Goal: Book appointment/travel/reservation

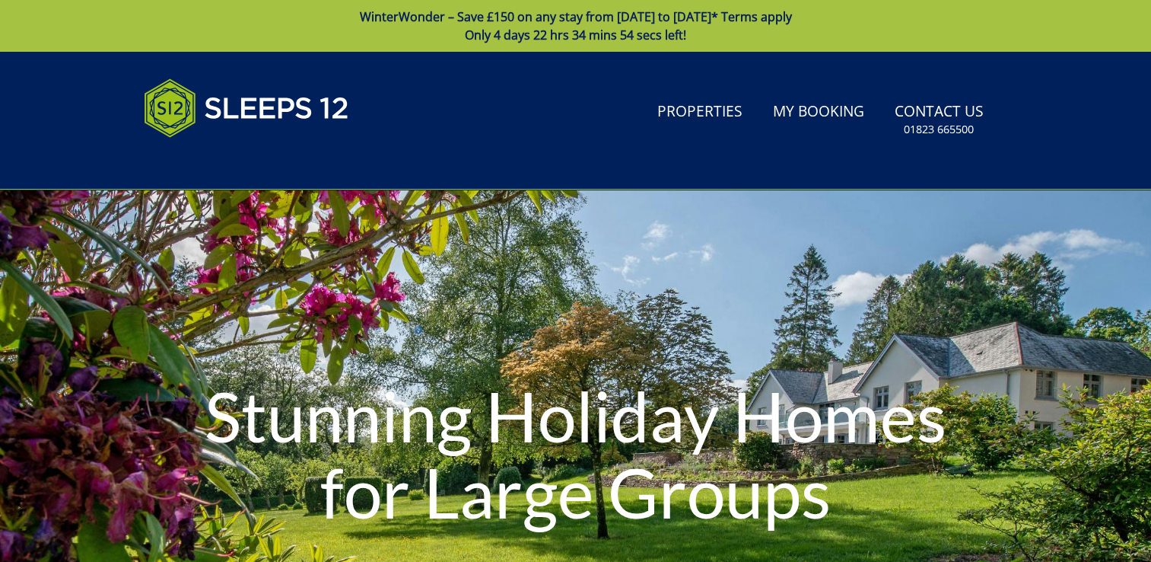
click at [393, 205] on div "Stunning Holiday Homes for Large Groups" at bounding box center [575, 455] width 1151 height 533
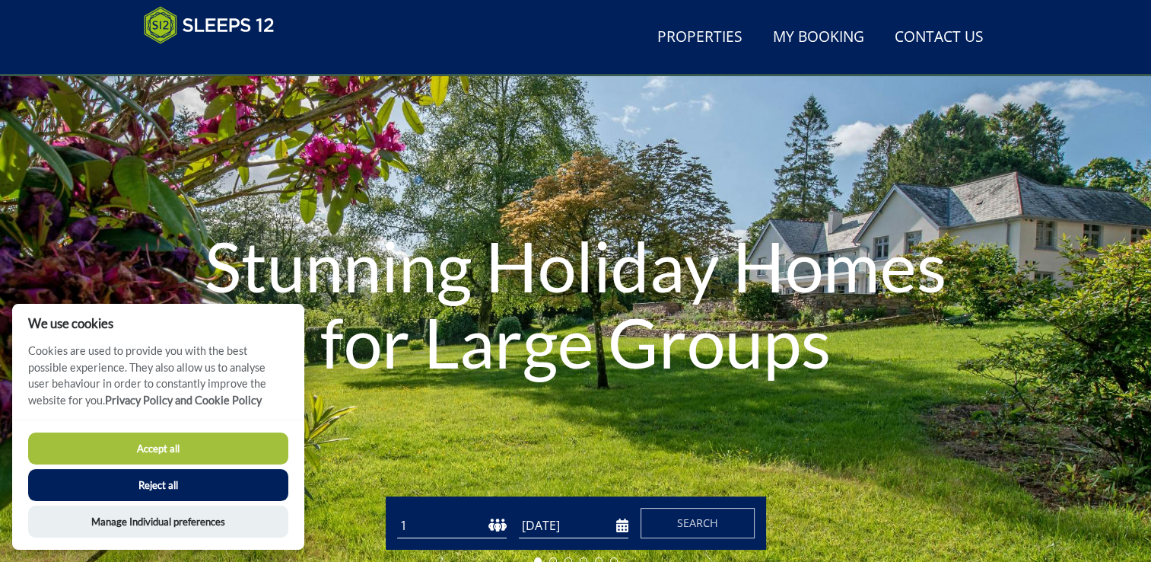
scroll to position [94, 0]
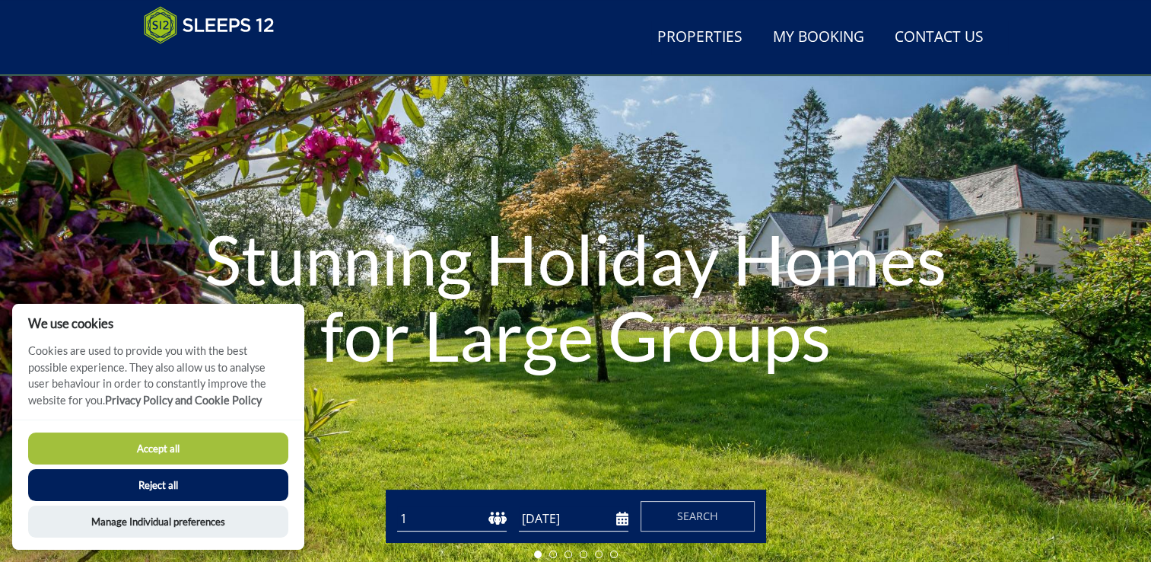
click at [498, 517] on select "1 2 3 4 5 6 7 8 9 10 11 12 13 14 15 16 17 18 19 20 21 22 23 24 25 26 27 28 29 3…" at bounding box center [452, 518] width 110 height 25
select select "12"
click at [397, 506] on select "1 2 3 4 5 6 7 8 9 10 11 12 13 14 15 16 17 18 19 20 21 22 23 24 25 26 27 28 29 3…" at bounding box center [452, 518] width 110 height 25
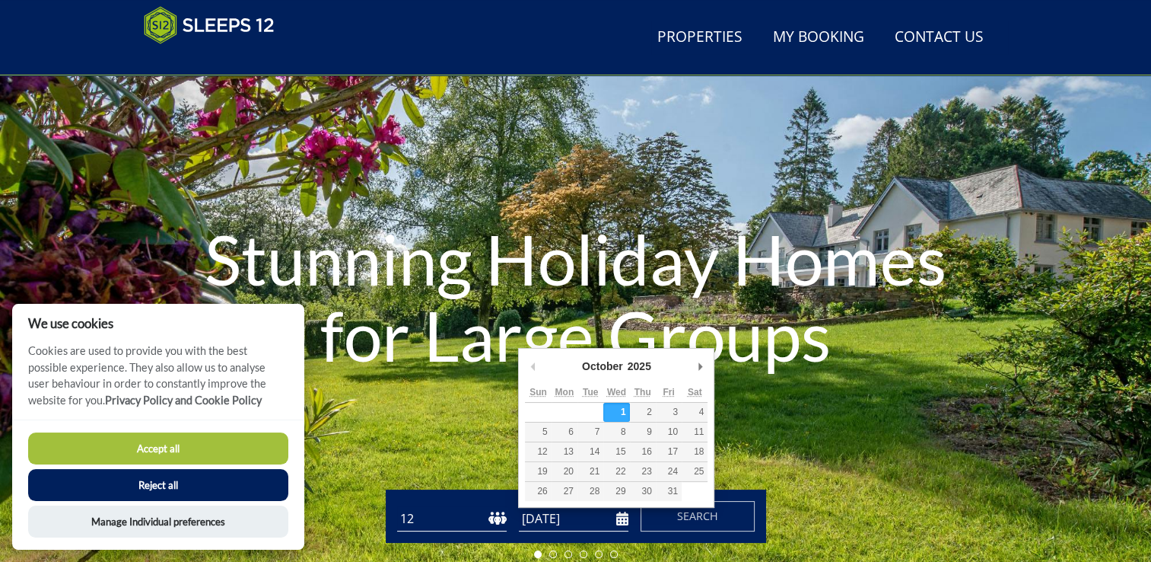
click at [622, 520] on input "[DATE]" at bounding box center [574, 518] width 110 height 25
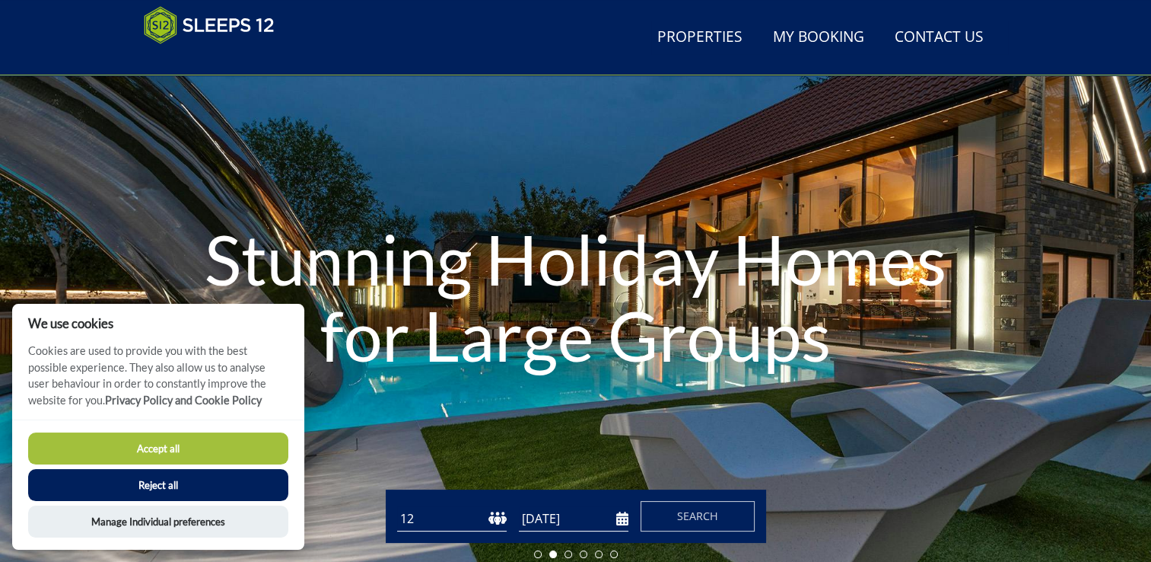
click at [615, 527] on input "[DATE]" at bounding box center [574, 518] width 110 height 25
click at [620, 516] on input "[DATE]" at bounding box center [574, 518] width 110 height 25
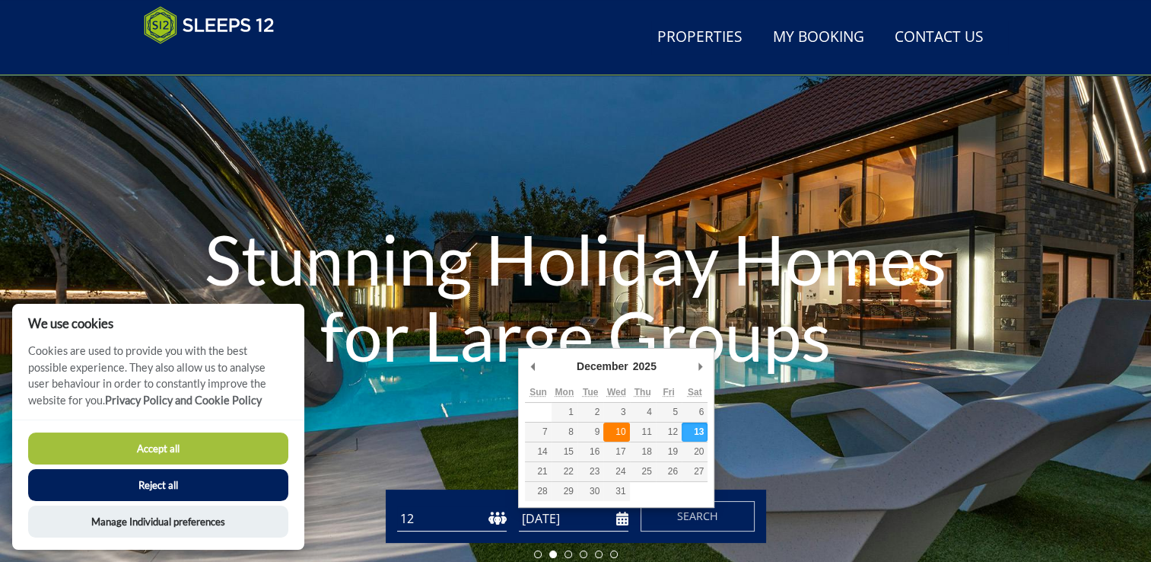
type input "[DATE]"
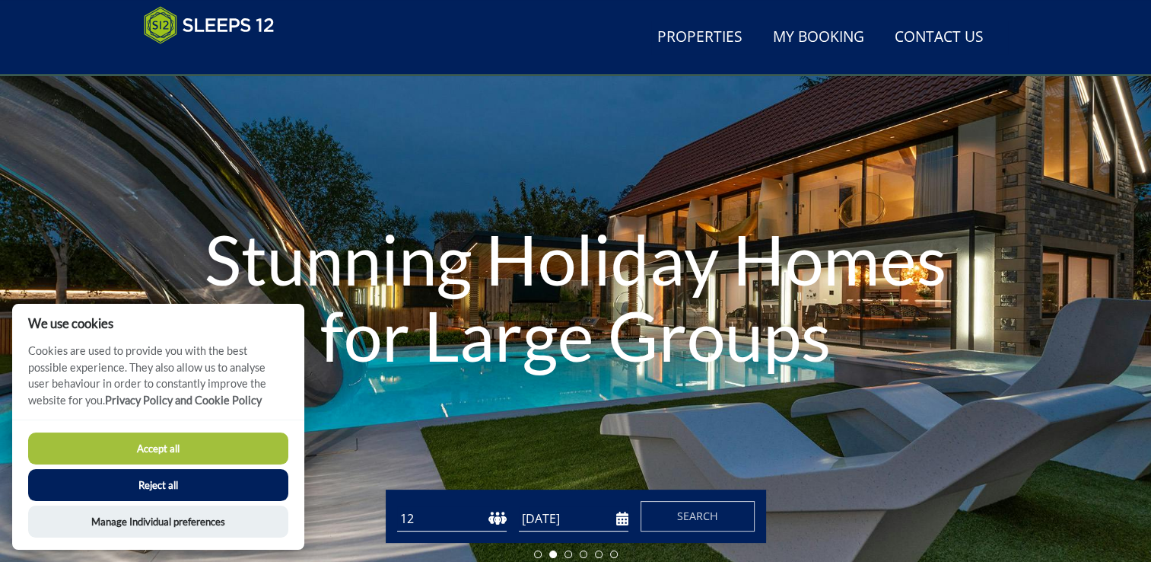
click at [128, 486] on button "Reject all" at bounding box center [158, 485] width 260 height 32
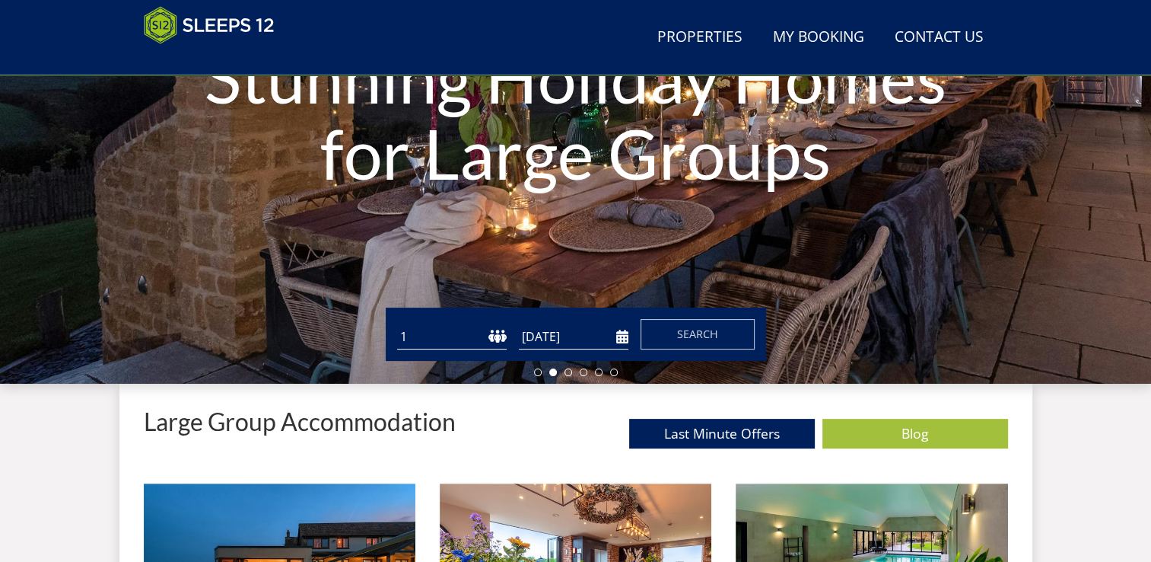
scroll to position [280, 0]
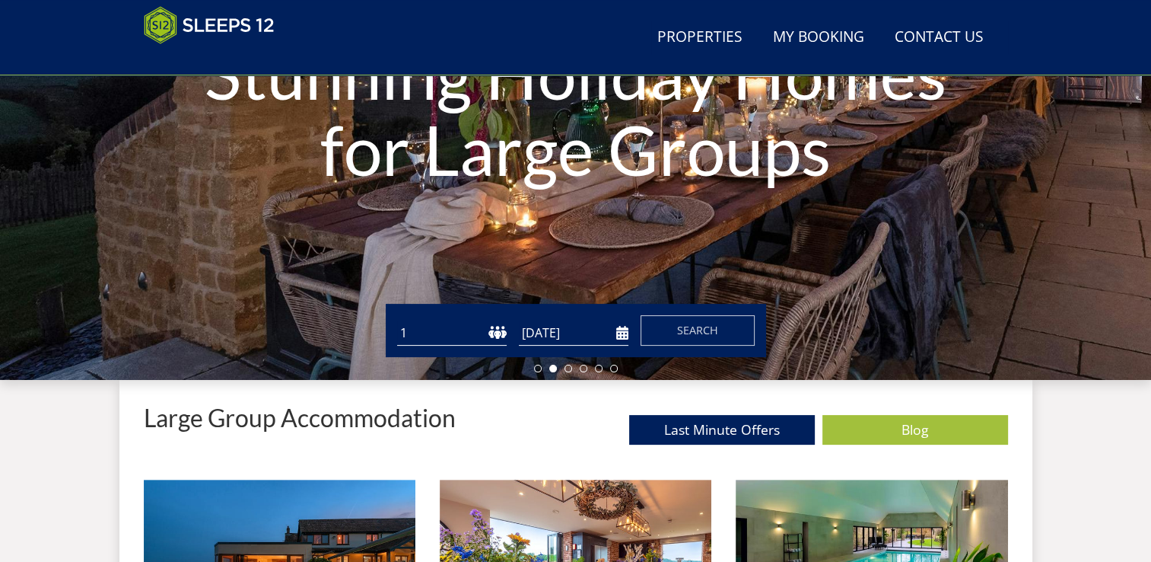
click at [500, 332] on select "1 2 3 4 5 6 7 8 9 10 11 12 13 14 15 16 17 18 19 20 21 22 23 24 25 26 27 28 29 3…" at bounding box center [452, 332] width 110 height 25
select select "13"
click at [397, 320] on select "1 2 3 4 5 6 7 8 9 10 11 12 13 14 15 16 17 18 19 20 21 22 23 24 25 26 27 28 29 3…" at bounding box center [452, 332] width 110 height 25
click at [622, 331] on input "[DATE]" at bounding box center [574, 332] width 110 height 25
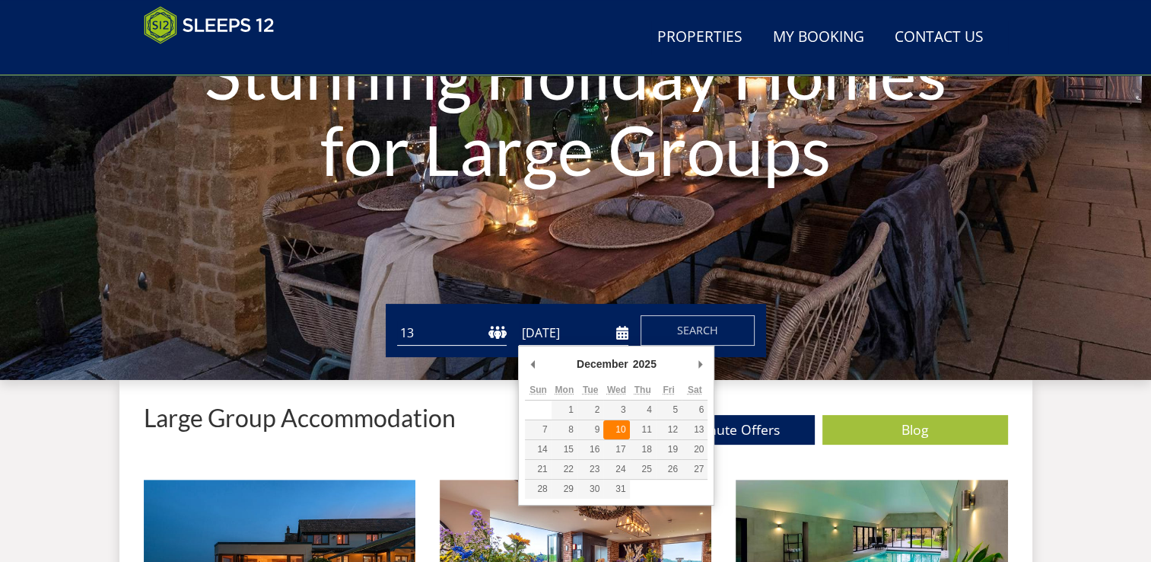
type input "[DATE]"
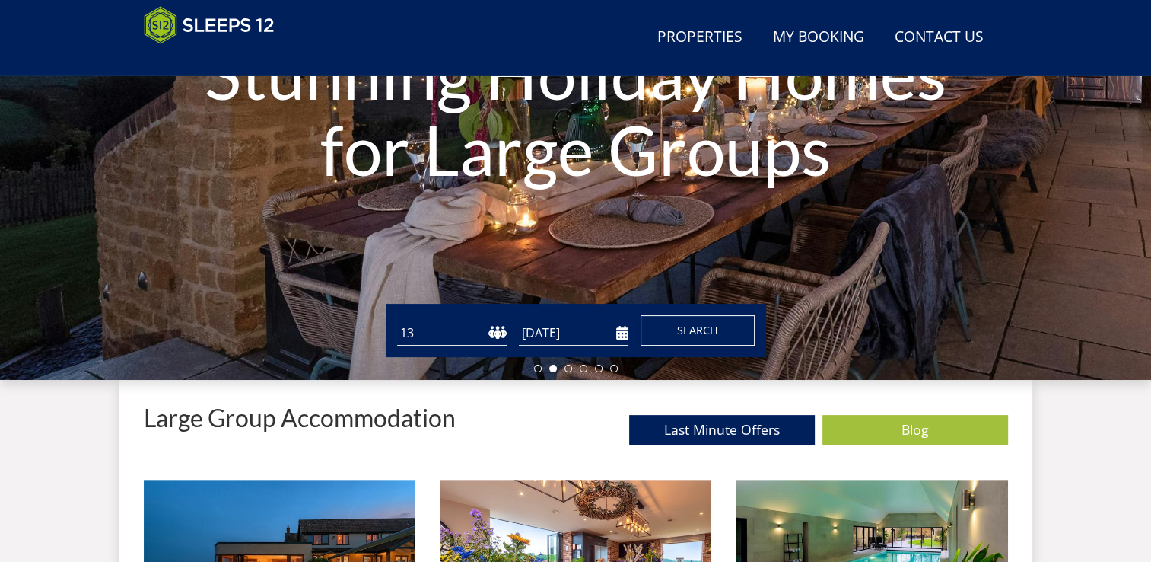
click at [685, 336] on span "Search" at bounding box center [697, 330] width 41 height 14
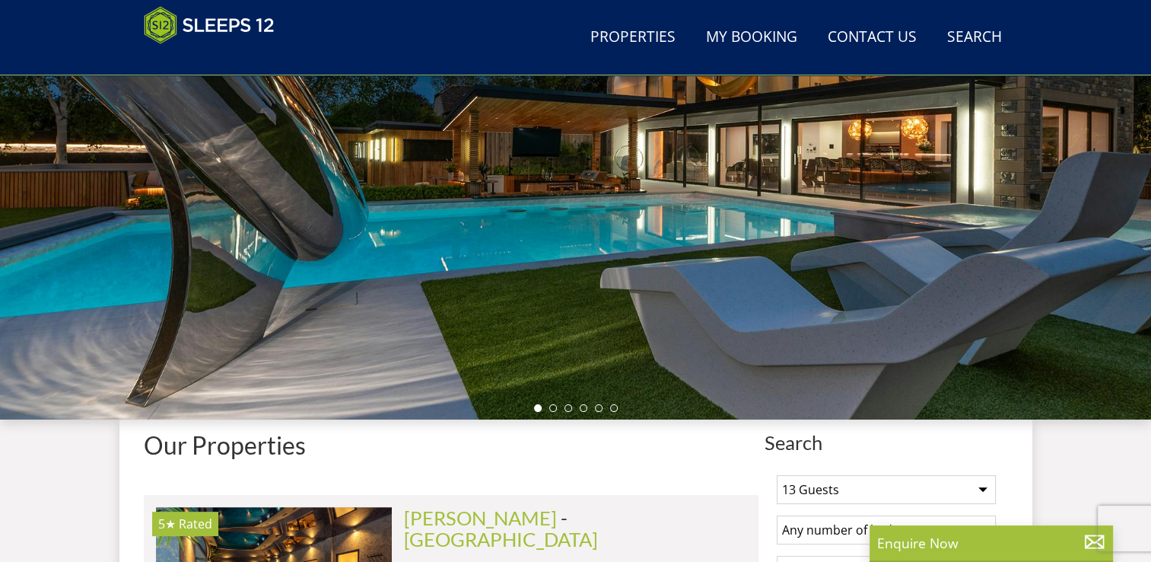
scroll to position [438, 0]
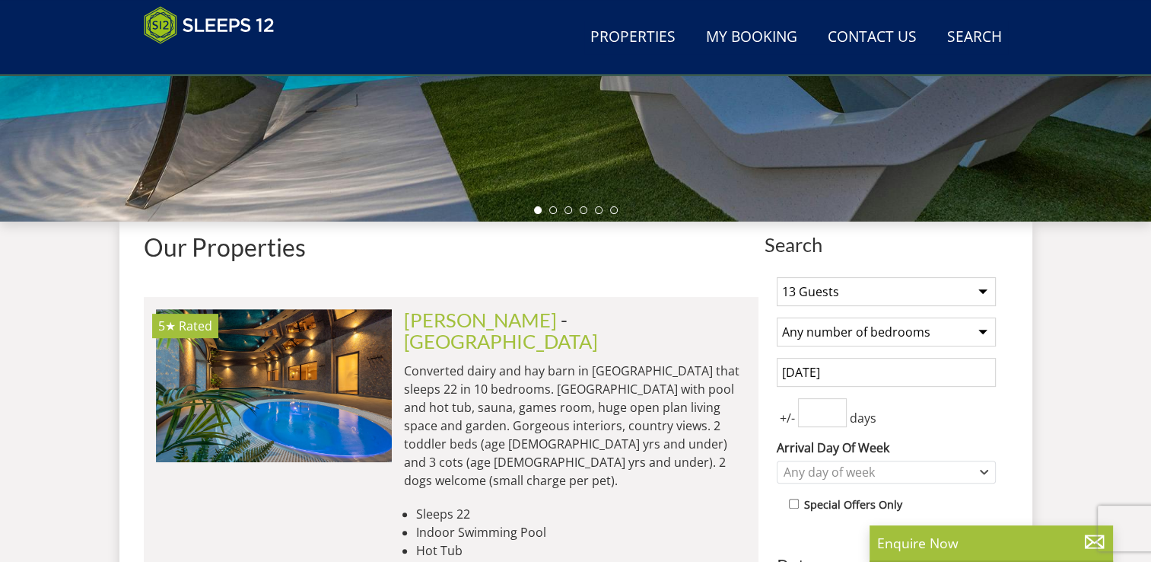
click at [969, 332] on select "Any number of bedrooms 1 Bedroom 2 Bedrooms 3 Bedrooms 4 Bedrooms 5 Bedrooms 6 …" at bounding box center [886, 331] width 219 height 29
select select "12"
click at [777, 317] on select "Any number of bedrooms 1 Bedroom 2 Bedrooms 3 Bedrooms 4 Bedrooms 5 Bedrooms 6 …" at bounding box center [886, 331] width 219 height 29
click at [831, 408] on input "1" at bounding box center [822, 412] width 49 height 29
click at [836, 404] on input "2" at bounding box center [822, 412] width 49 height 29
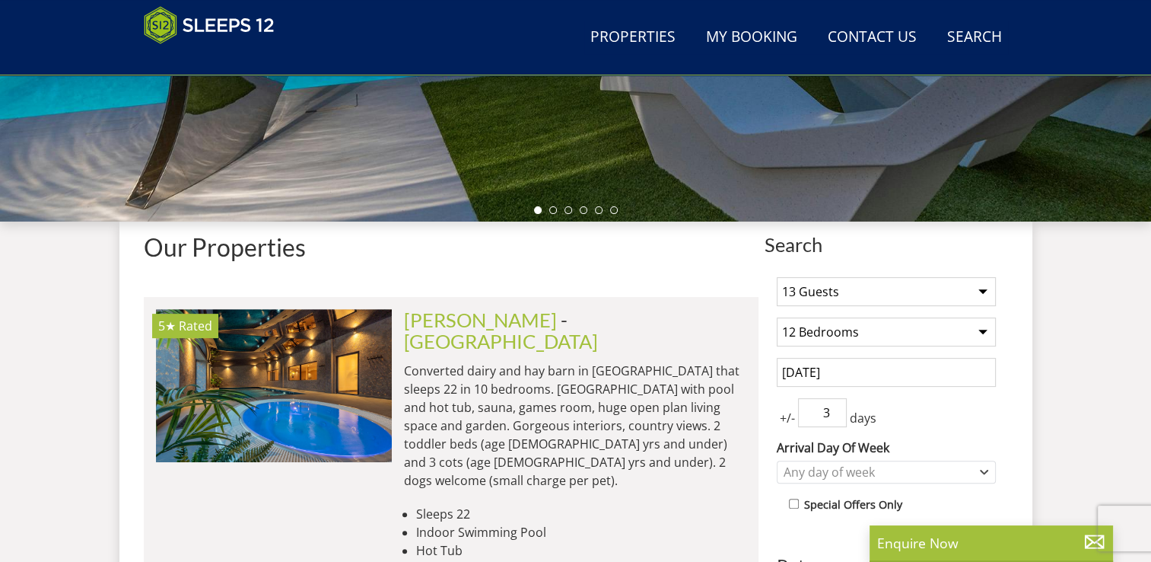
type input "3"
click at [836, 404] on input "3" at bounding box center [822, 412] width 49 height 29
click at [984, 470] on icon "Combobox" at bounding box center [985, 471] width 7 height 3
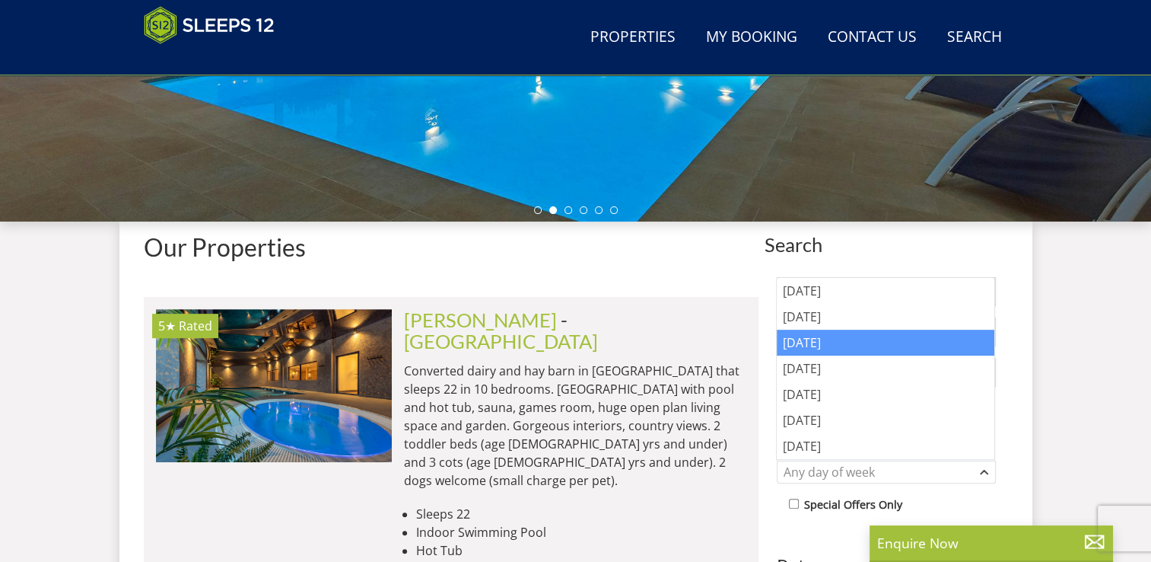
click at [877, 352] on div "Wednesday" at bounding box center [886, 342] width 218 height 26
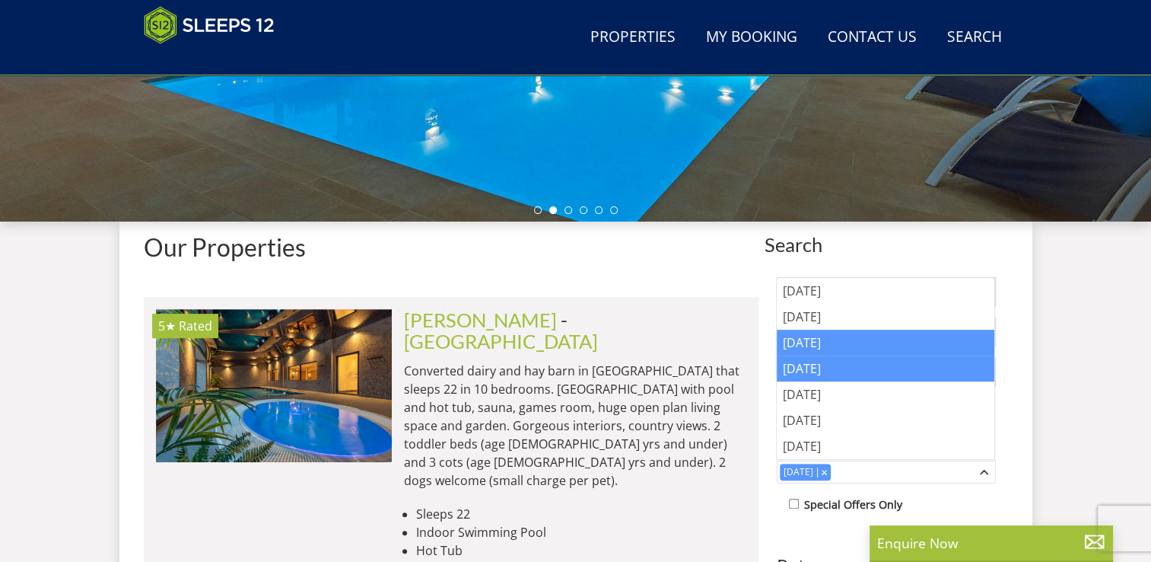
click at [832, 371] on div "Thursday" at bounding box center [886, 368] width 218 height 26
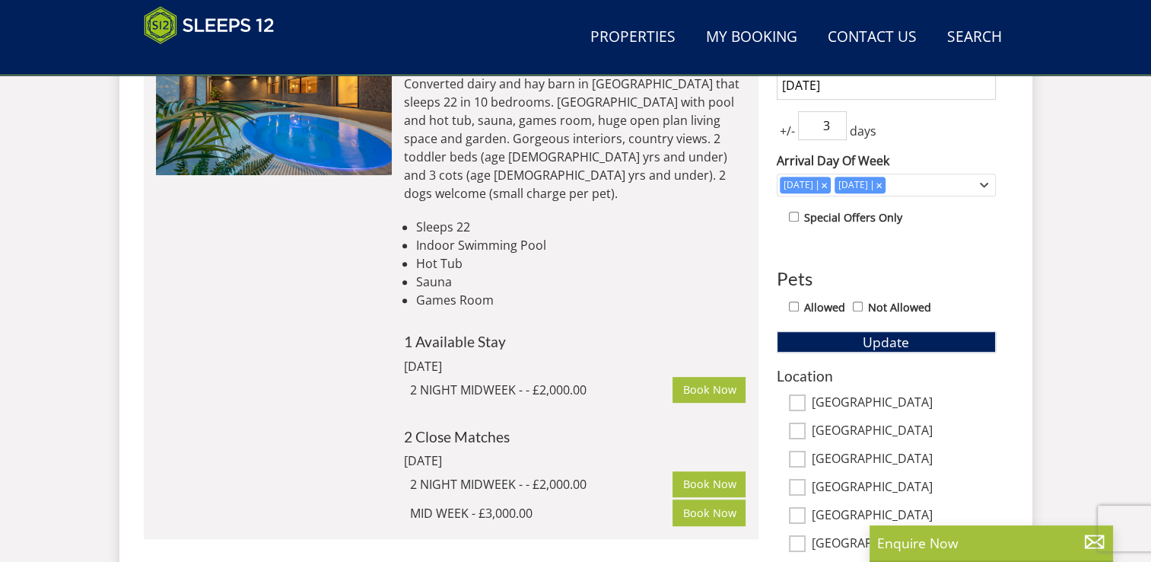
scroll to position [819, 0]
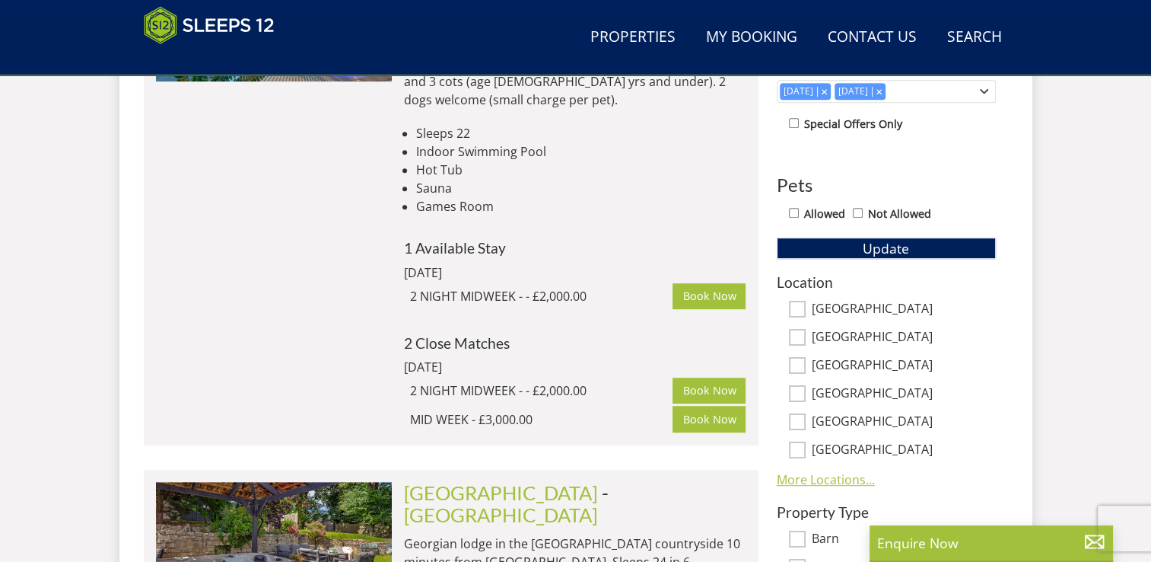
click at [838, 477] on link "More Locations..." at bounding box center [826, 479] width 98 height 17
click at [798, 392] on input "Gloucestershire" at bounding box center [797, 393] width 17 height 17
checkbox input "true"
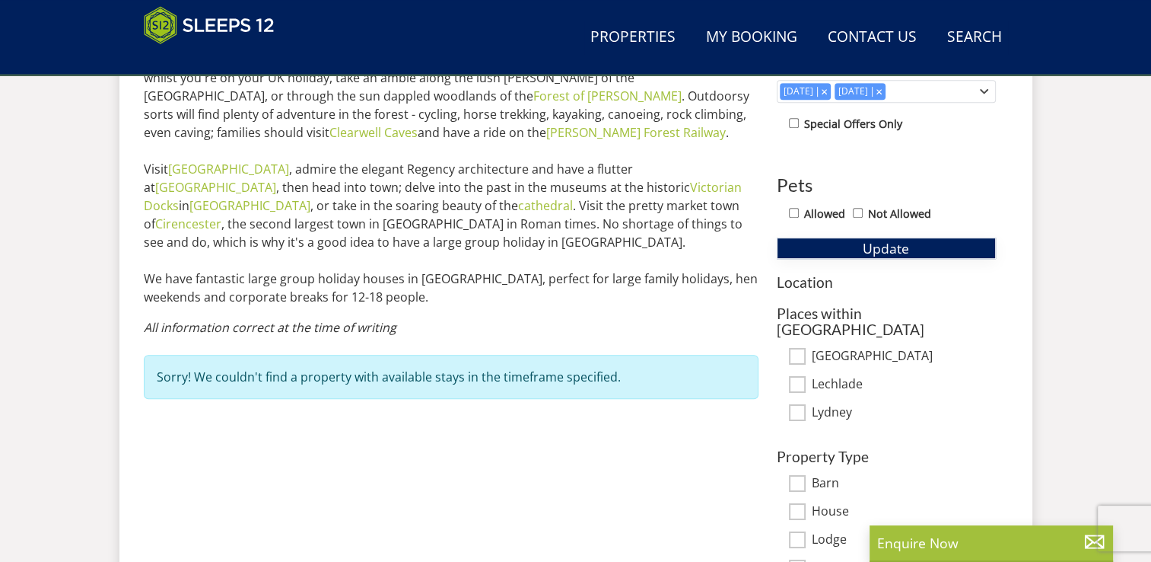
click at [879, 253] on span "Update" at bounding box center [886, 248] width 46 height 18
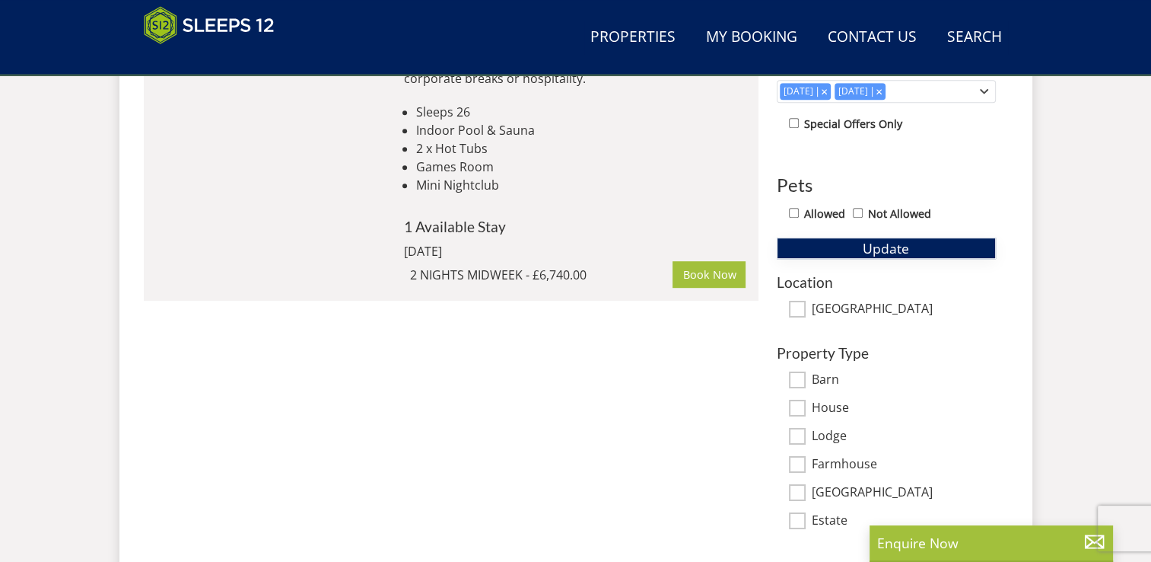
click at [810, 245] on button "Update" at bounding box center [886, 247] width 219 height 21
click at [796, 308] on input "Nottinghamshire" at bounding box center [797, 309] width 17 height 17
checkbox input "true"
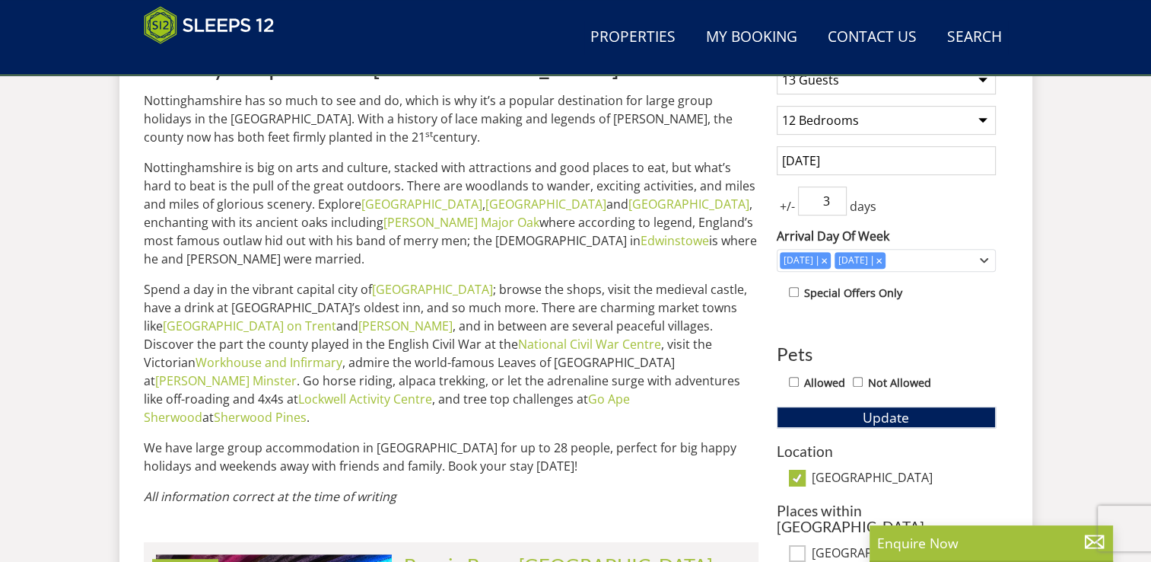
scroll to position [438, 0]
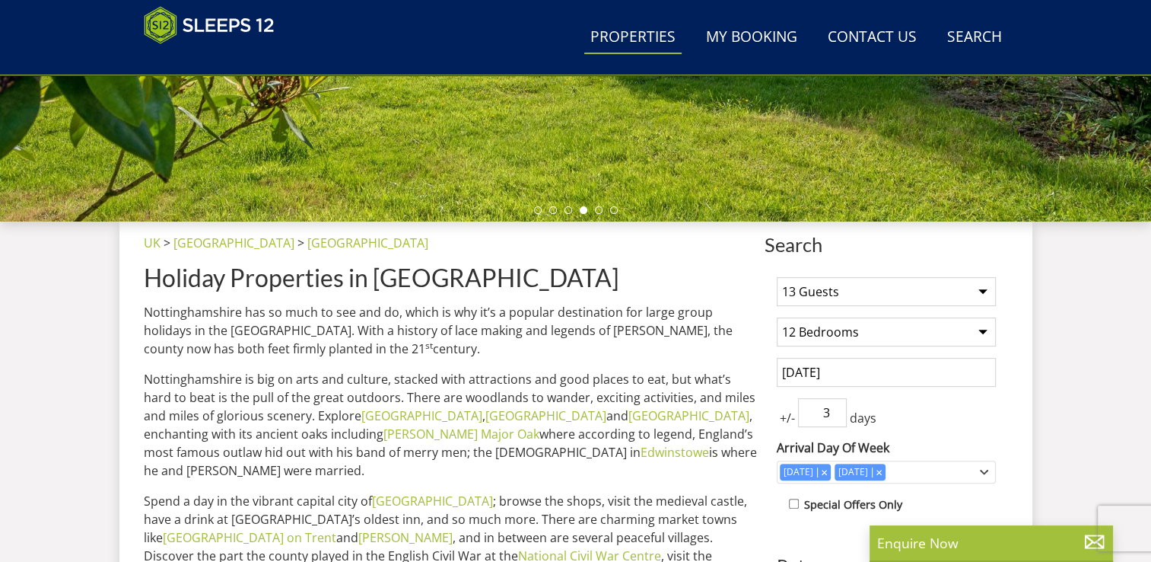
click at [612, 32] on link "Properties" at bounding box center [632, 38] width 97 height 34
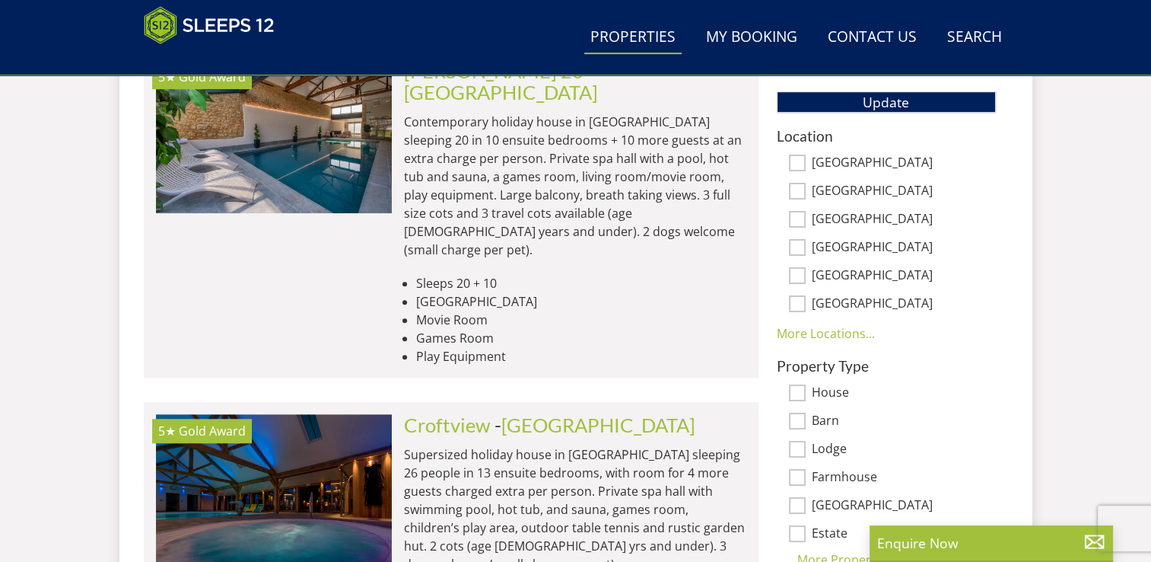
scroll to position [986, 0]
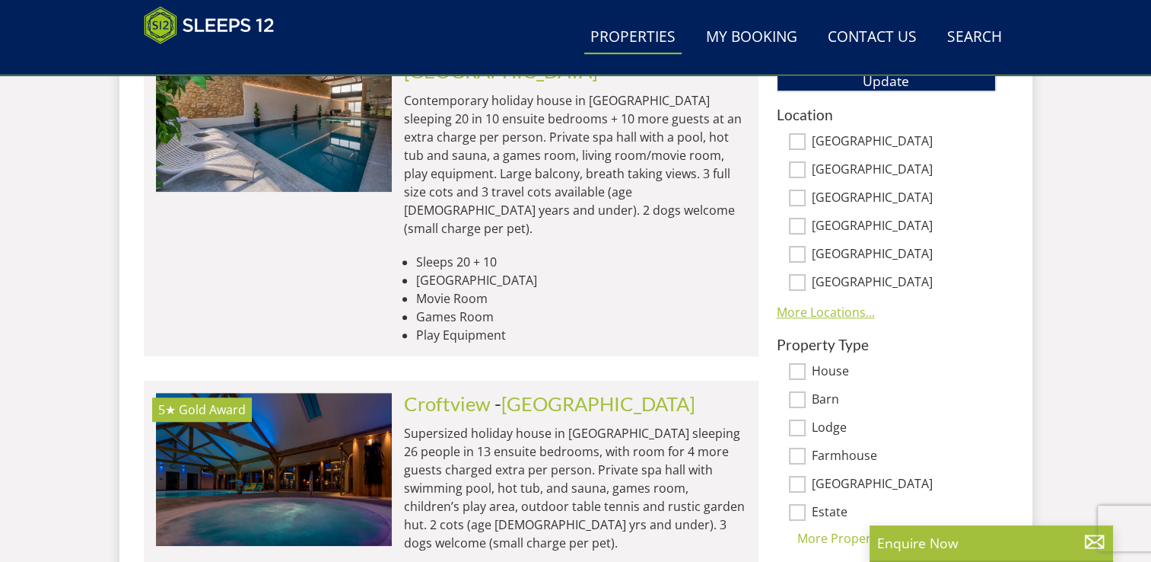
click at [834, 315] on link "More Locations..." at bounding box center [826, 312] width 98 height 17
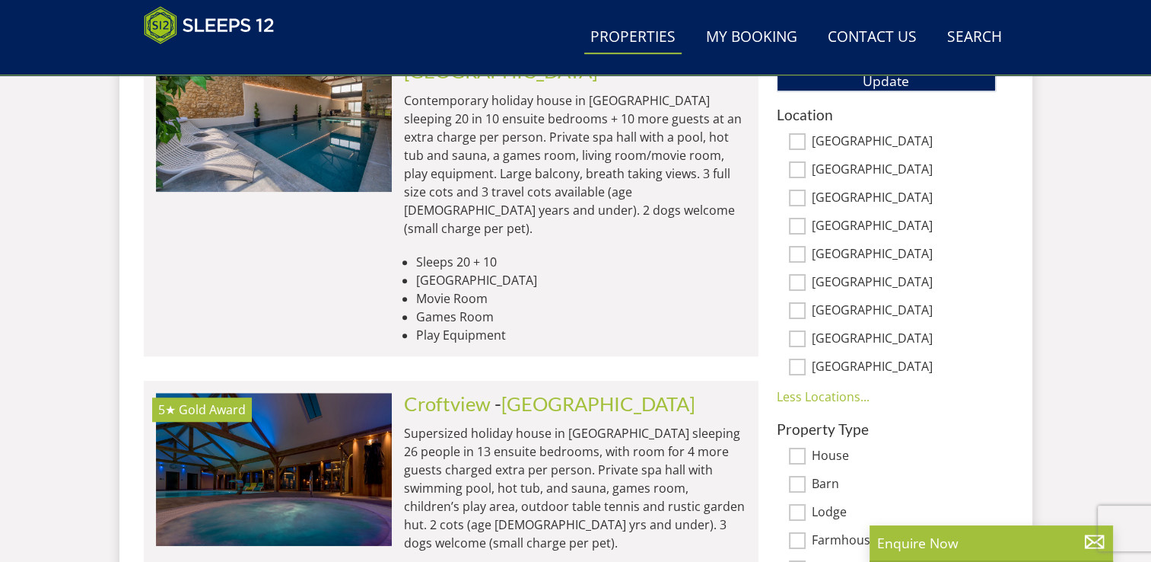
click at [797, 251] on input "Bristol" at bounding box center [797, 254] width 17 height 17
checkbox input "true"
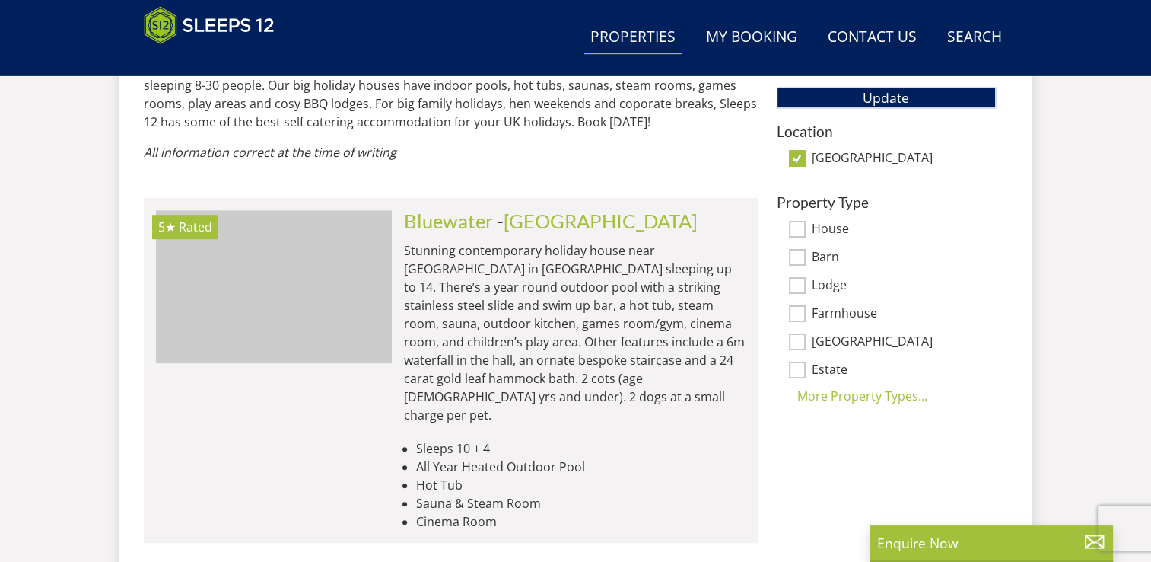
scroll to position [965, 0]
